Goal: Find specific page/section: Find specific page/section

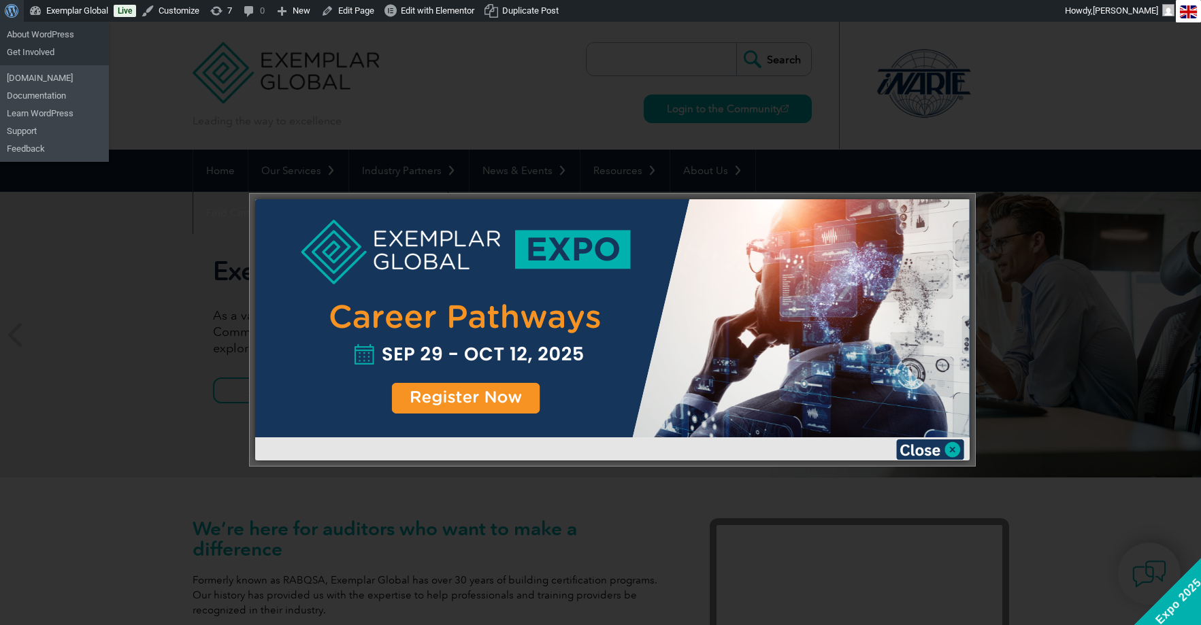
click at [9, 7] on span "Toolbar" at bounding box center [10, 9] width 10 height 19
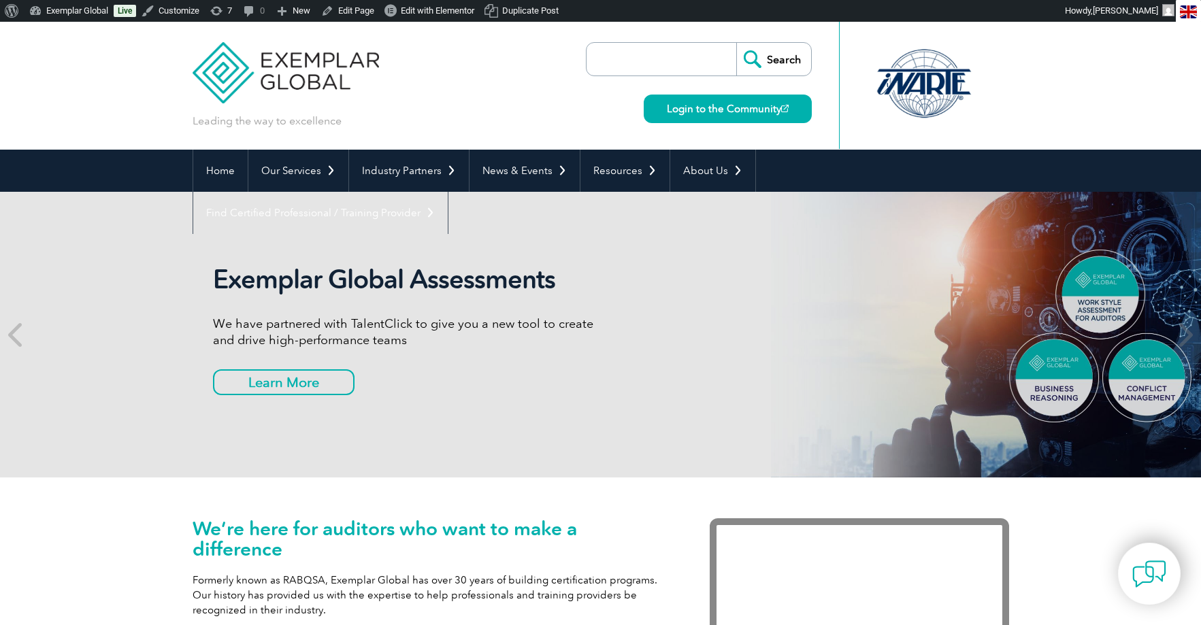
click at [640, 54] on input "search" at bounding box center [664, 59] width 143 height 33
paste input "Elizabeth Bartz"
type input "Elizabeth Bartz"
click at [736, 43] on input "Search" at bounding box center [773, 59] width 75 height 33
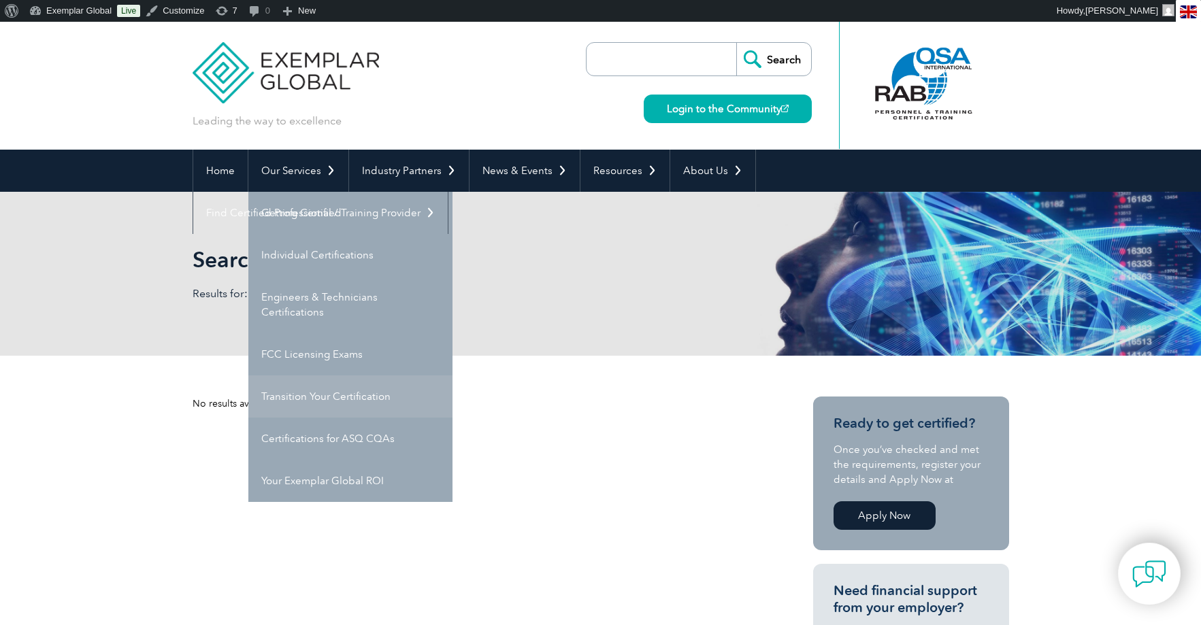
click at [307, 396] on link "Transition Your Certification" at bounding box center [350, 397] width 204 height 42
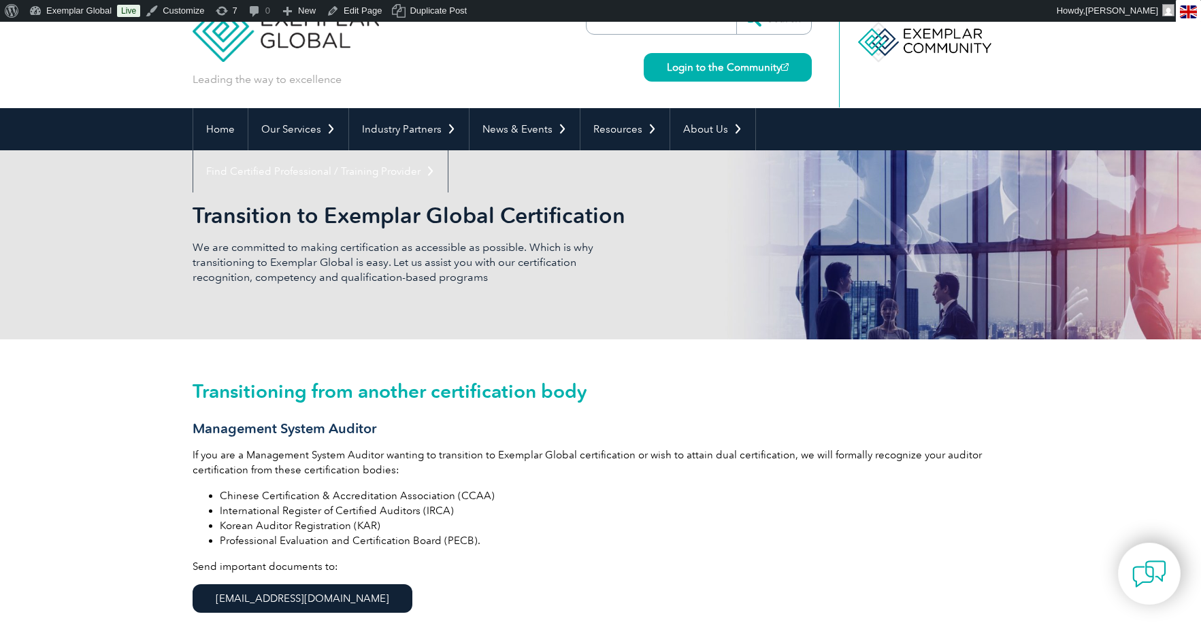
scroll to position [23, 0]
